Goal: Answer question/provide support: Share knowledge or assist other users

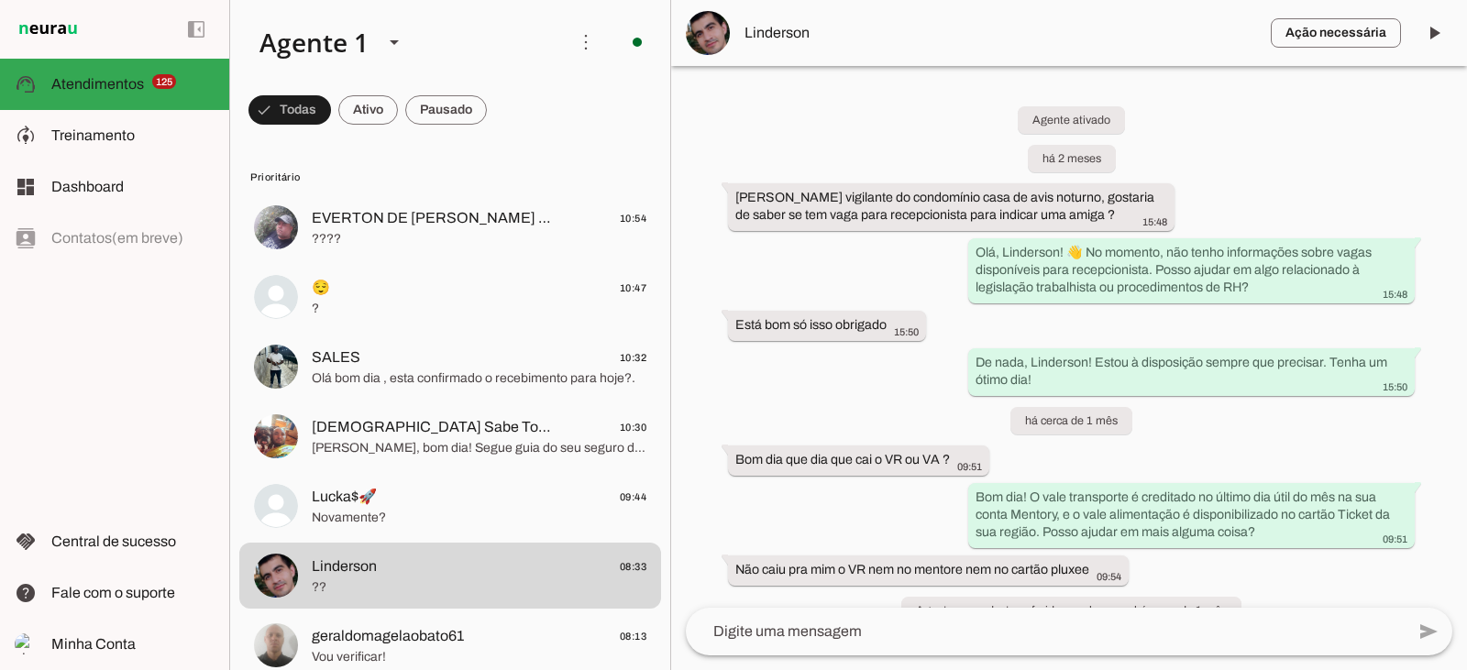
scroll to position [367, 0]
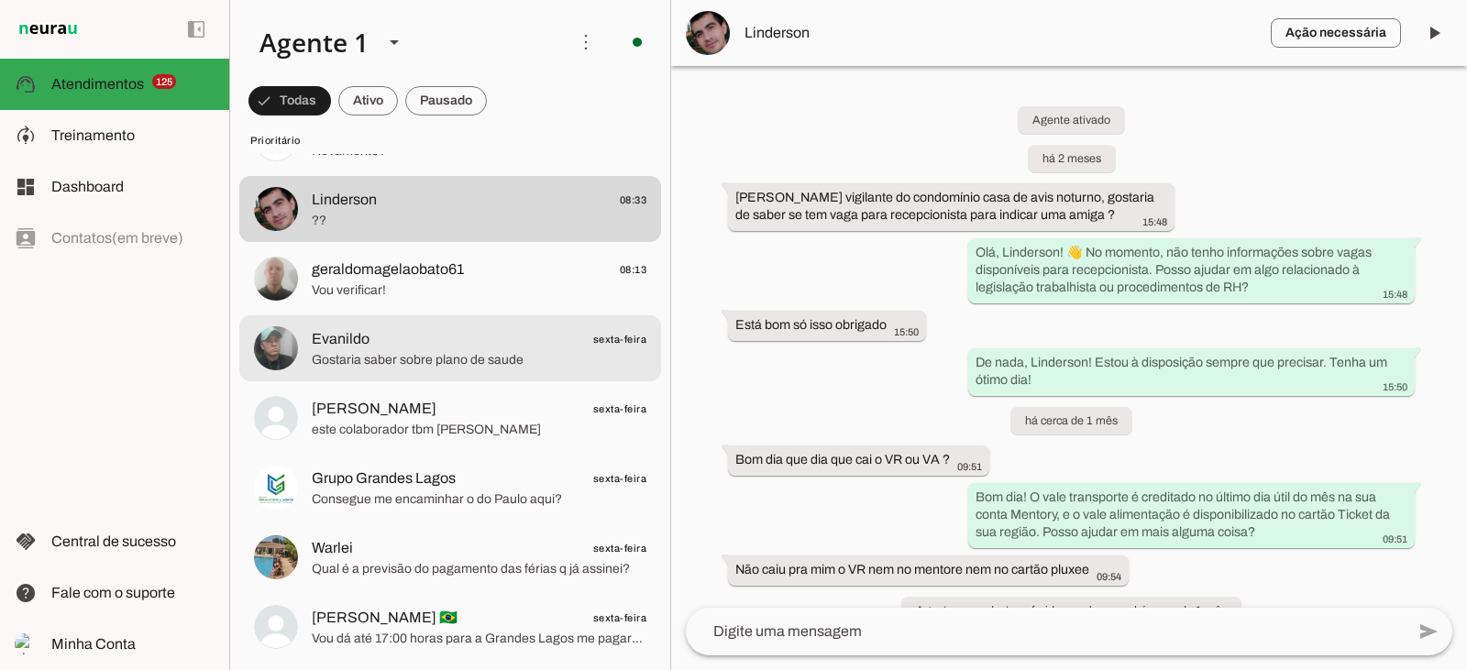
click at [457, 359] on span "Gostaria saber sobre plano de saude" at bounding box center [479, 360] width 335 height 18
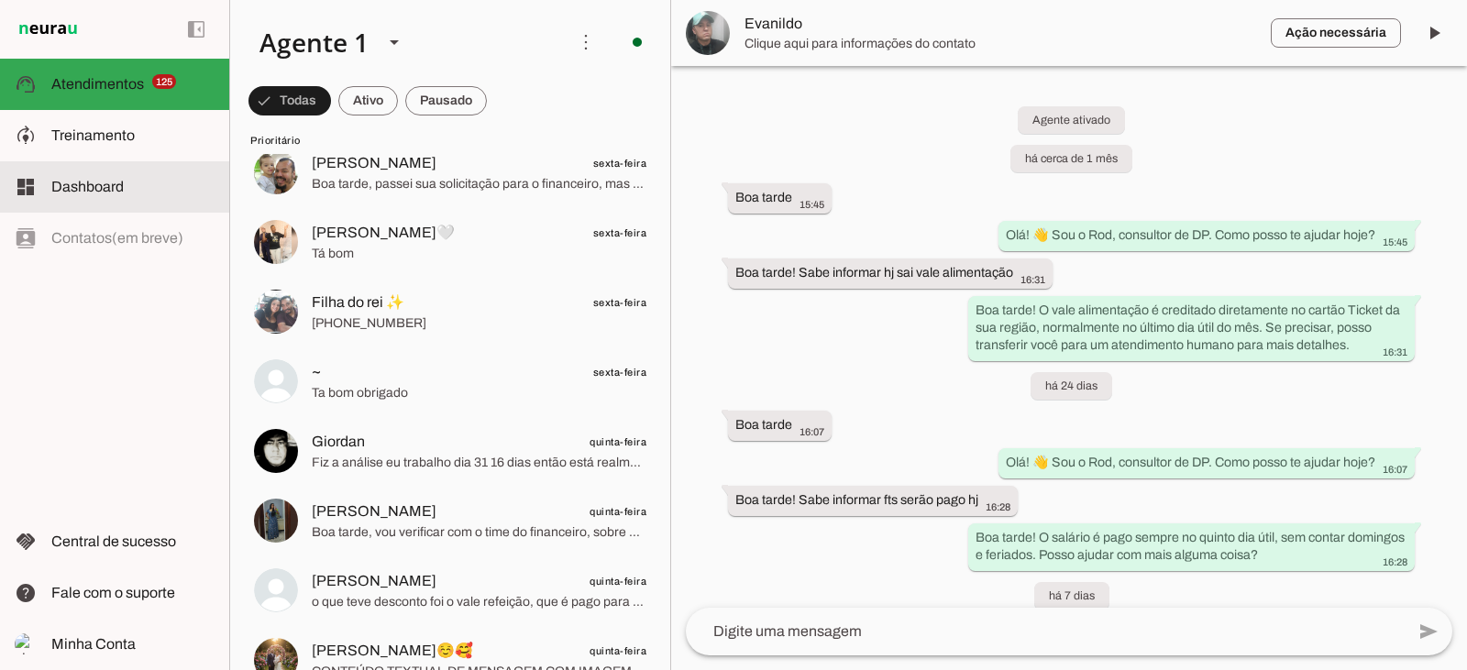
scroll to position [808, 0]
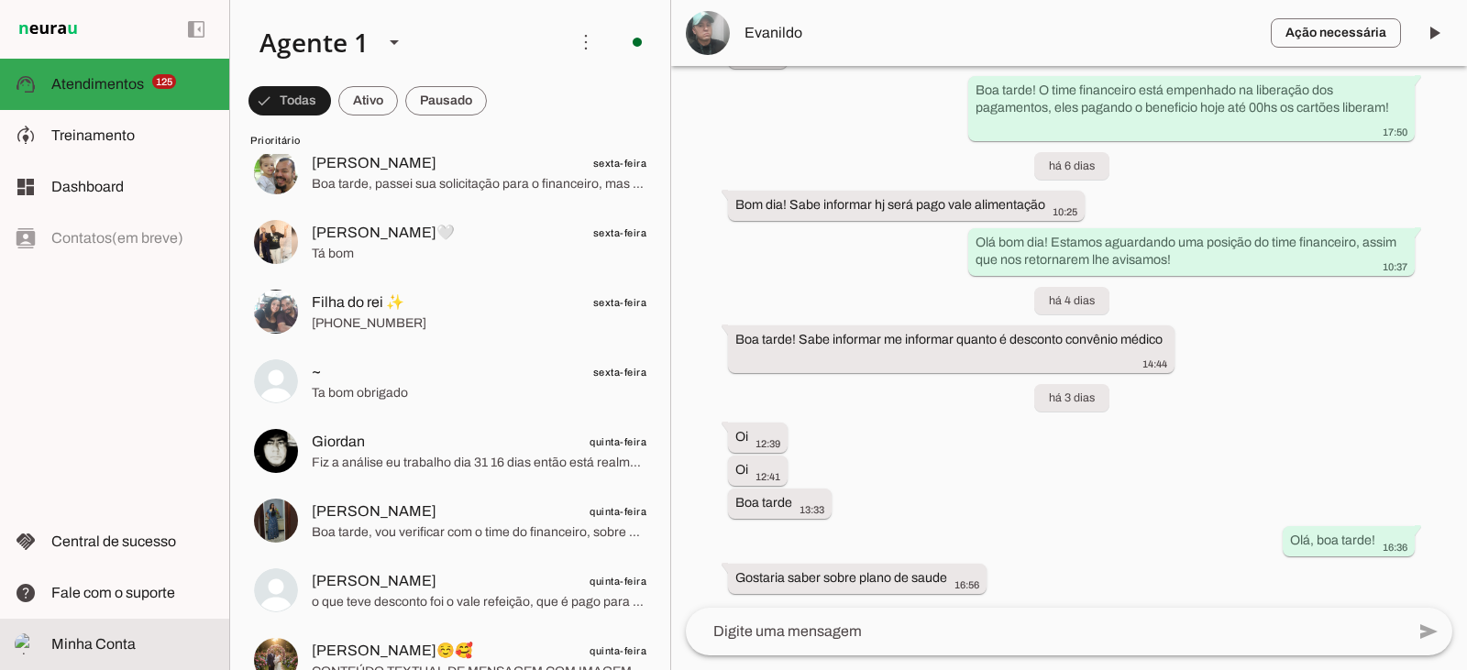
click at [115, 643] on span "Minha Conta" at bounding box center [93, 644] width 84 height 16
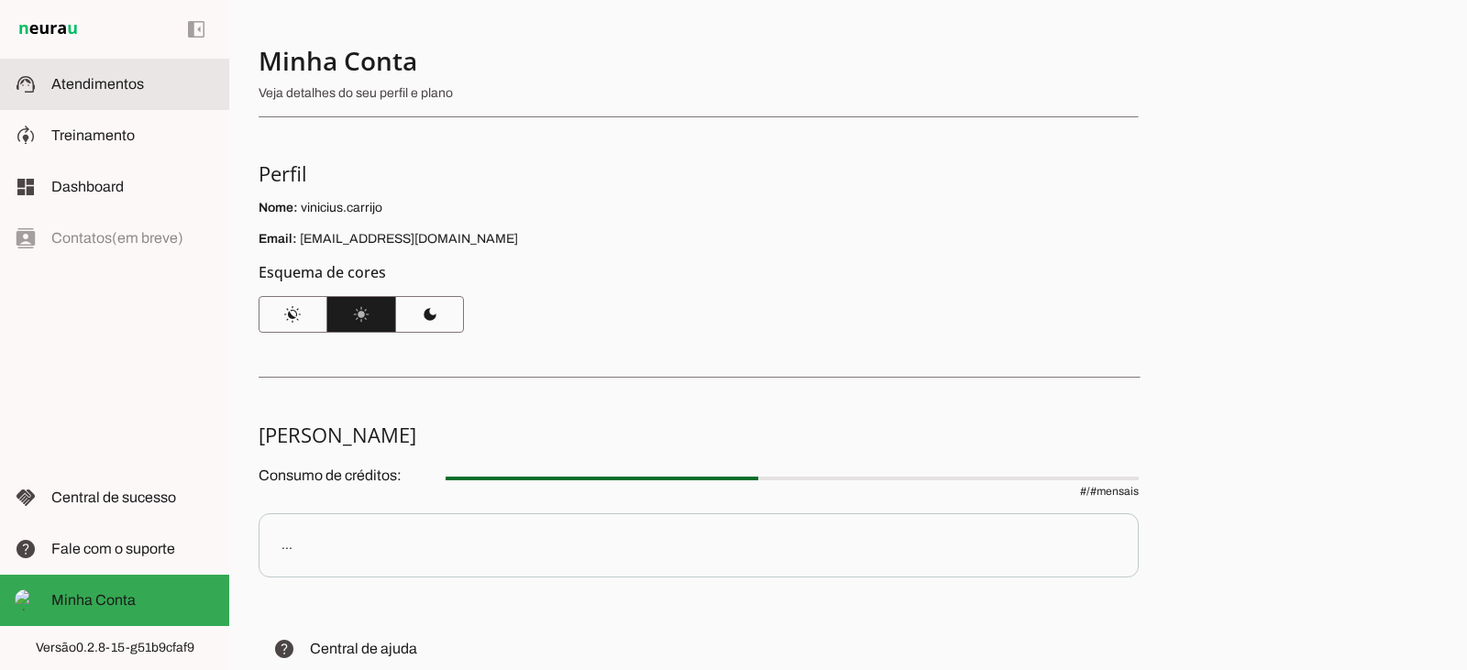
click at [103, 96] on md-item "support_agent Atendimentos Atendimentos" at bounding box center [114, 84] width 229 height 51
